Goal: Task Accomplishment & Management: Manage account settings

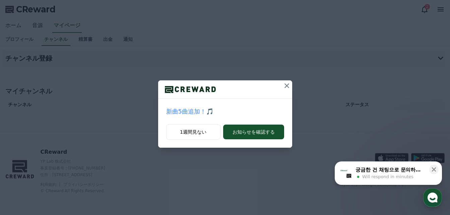
click at [285, 86] on icon at bounding box center [287, 86] width 8 height 8
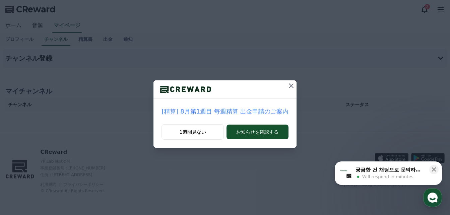
click at [289, 83] on icon at bounding box center [291, 86] width 8 height 8
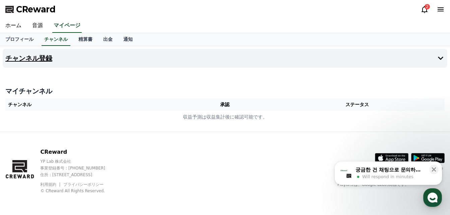
click at [24, 60] on h4 "チャンネル登録" at bounding box center [28, 58] width 47 height 7
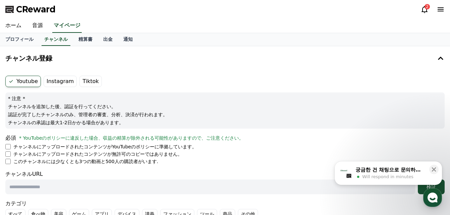
click at [52, 82] on label "Instagram" at bounding box center [60, 81] width 33 height 11
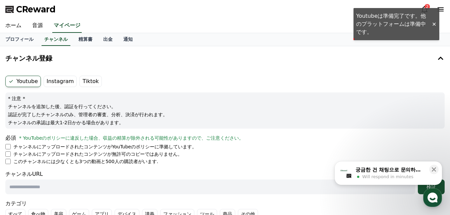
click at [52, 82] on label "Instagram" at bounding box center [60, 81] width 33 height 11
